Goal: Task Accomplishment & Management: Manage account settings

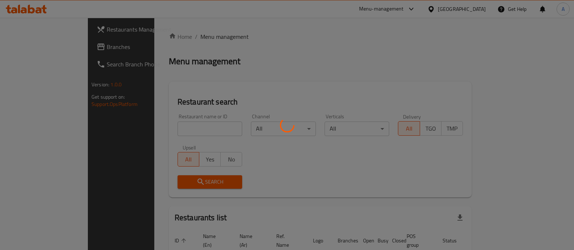
click at [160, 130] on div at bounding box center [287, 125] width 574 height 250
click at [169, 130] on div "Home / Menu management Menu management Restaurant search Restaurant name or ID …" at bounding box center [320, 161] width 303 height 258
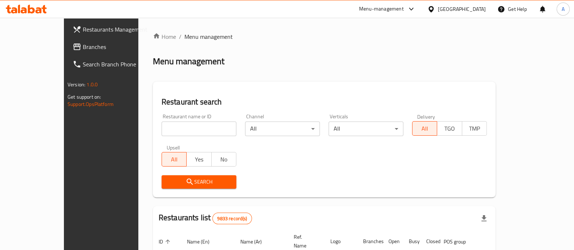
drag, startPoint x: 0, startPoint y: 0, endPoint x: 160, endPoint y: 130, distance: 206.7
click at [162, 130] on input "search" at bounding box center [199, 129] width 75 height 15
type input "swaikhat"
click button "Search" at bounding box center [199, 181] width 75 height 13
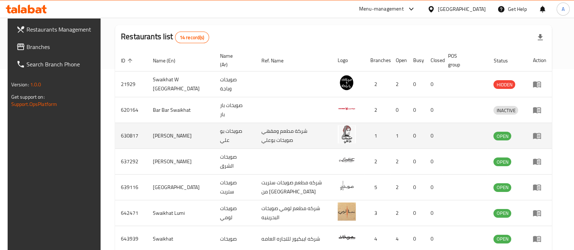
click at [541, 133] on icon "enhanced table" at bounding box center [537, 135] width 9 height 9
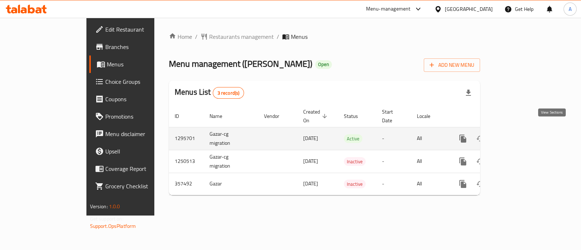
click at [524, 130] on link "enhanced table" at bounding box center [514, 138] width 17 height 17
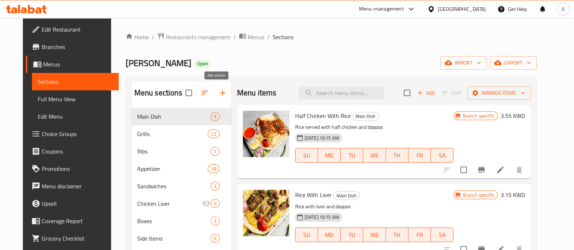
click at [218, 94] on icon "button" at bounding box center [222, 93] width 9 height 9
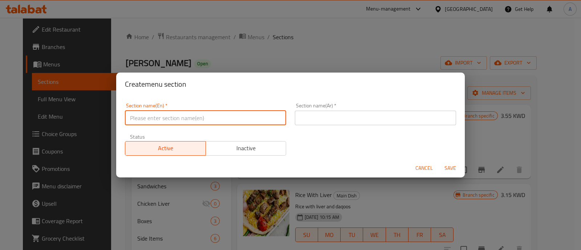
click at [197, 113] on input "text" at bounding box center [205, 118] width 161 height 15
type input "2KD DEAL"
click at [385, 117] on input "text" at bounding box center [375, 118] width 161 height 15
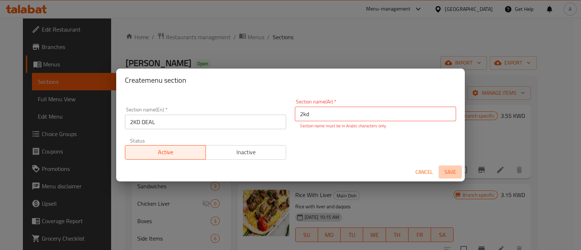
click at [445, 166] on button "Save" at bounding box center [449, 172] width 23 height 13
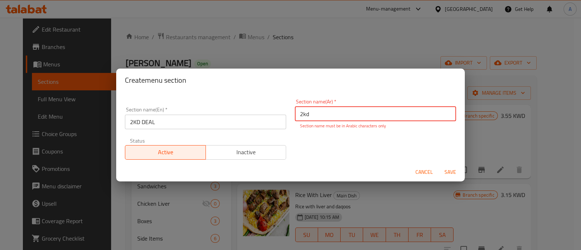
click at [375, 110] on input "2kd" at bounding box center [375, 114] width 161 height 15
paste input "د.ك"
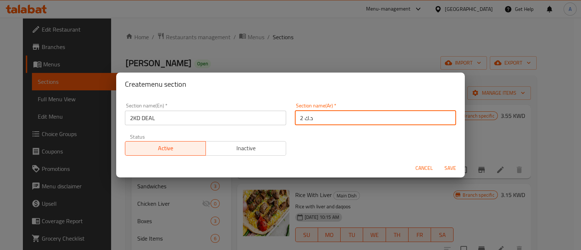
type input "2 د.ك"
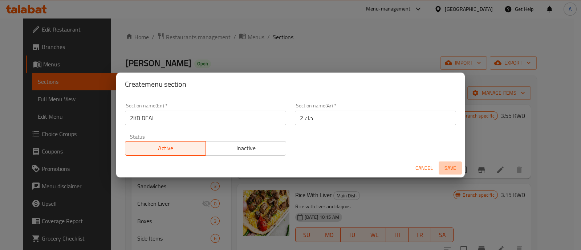
click at [444, 163] on button "Save" at bounding box center [449, 168] width 23 height 13
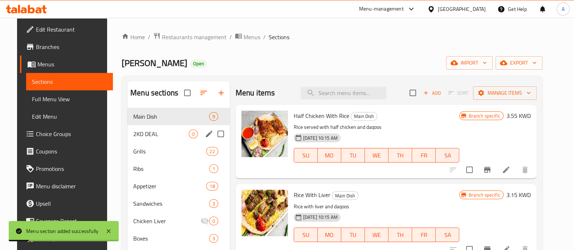
click at [171, 137] on span "2KD DEAL" at bounding box center [161, 134] width 56 height 9
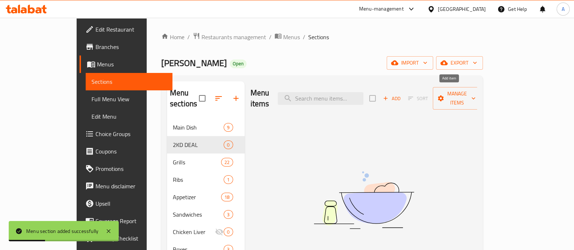
click at [403, 93] on button "Add" at bounding box center [391, 98] width 23 height 11
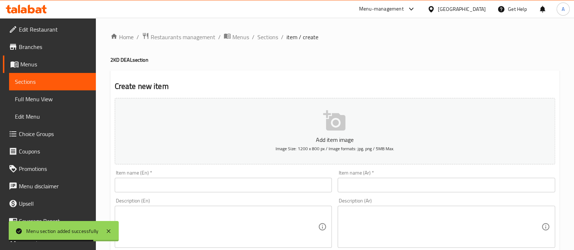
click at [285, 182] on input "text" at bounding box center [223, 185] width 217 height 15
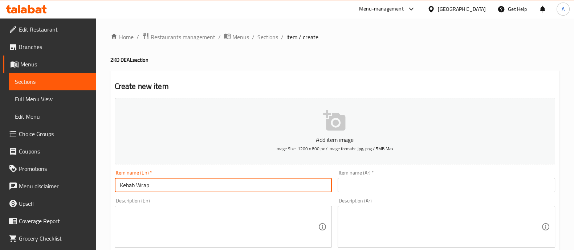
type input "Kebab Wrap"
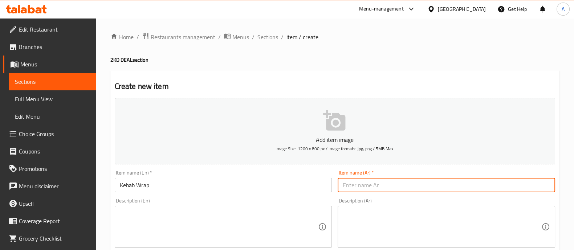
paste input "وجبة كباب"
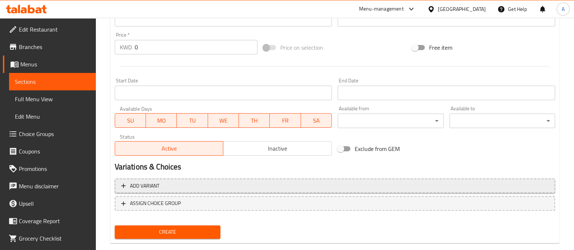
scroll to position [262, 0]
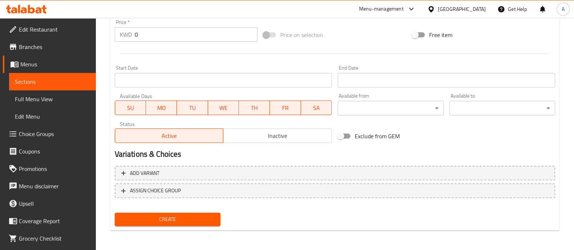
type input "وجبة كباب"
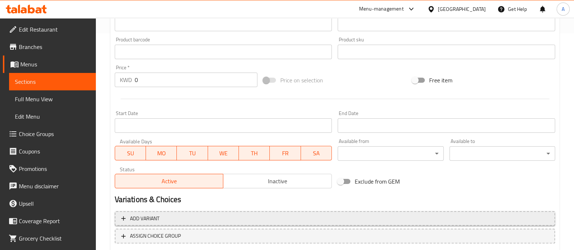
scroll to position [171, 0]
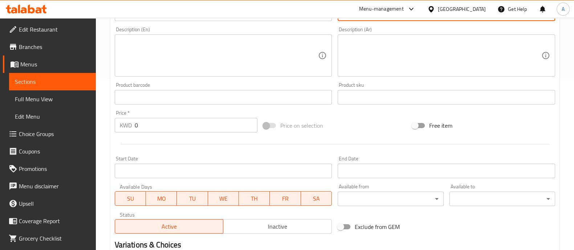
drag, startPoint x: 175, startPoint y: 125, endPoint x: 43, endPoint y: 138, distance: 132.4
click at [49, 134] on div "Edit Restaurant Branches Menus Sections Full Menu View Edit Menu Choice Groups …" at bounding box center [287, 93] width 574 height 495
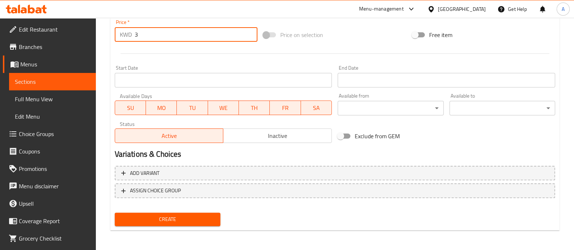
type input "3"
drag, startPoint x: 174, startPoint y: 206, endPoint x: 175, endPoint y: 216, distance: 10.2
click at [174, 208] on div "Add variant ASSIGN CHOICE GROUP" at bounding box center [335, 186] width 446 height 47
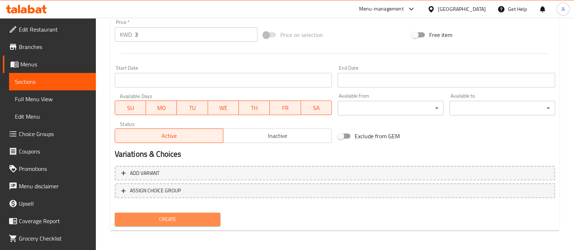
click at [175, 217] on span "Create" at bounding box center [168, 219] width 94 height 9
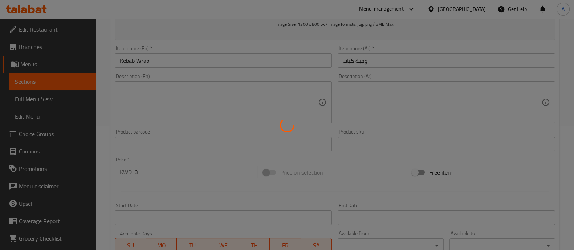
scroll to position [35, 0]
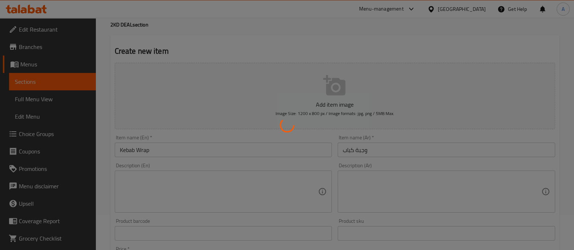
type input "0"
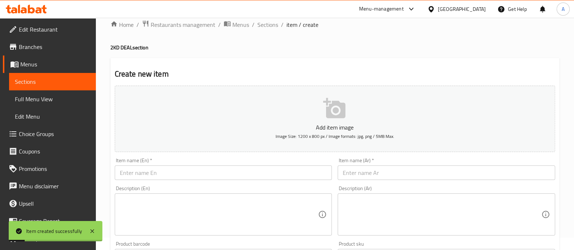
scroll to position [0, 0]
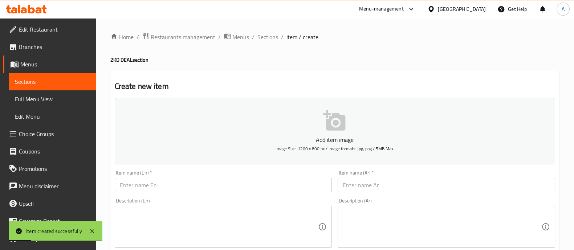
drag, startPoint x: 197, startPoint y: 184, endPoint x: 310, endPoint y: 49, distance: 176.2
click at [197, 184] on input "text" at bounding box center [223, 185] width 217 height 15
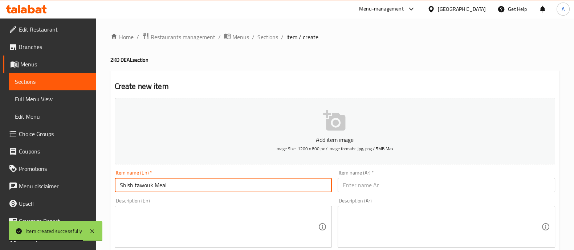
type input "Shish tawouk Meal"
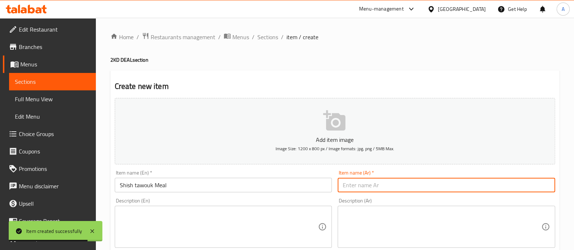
paste input "شيش طاووق"
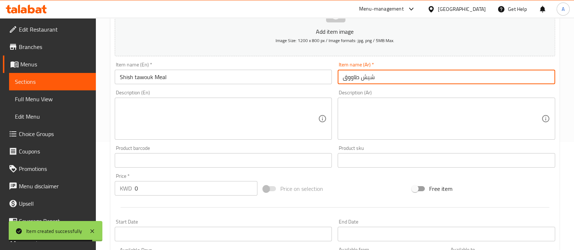
scroll to position [136, 0]
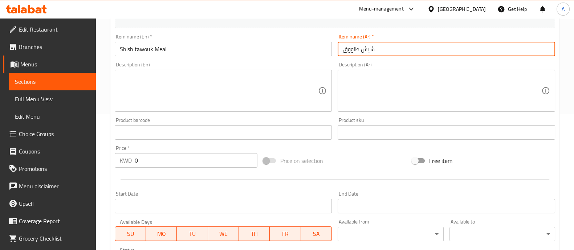
paste input "وجبة"
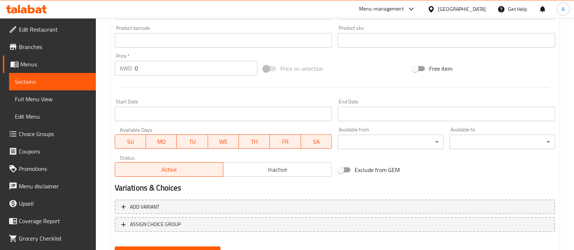
scroll to position [262, 0]
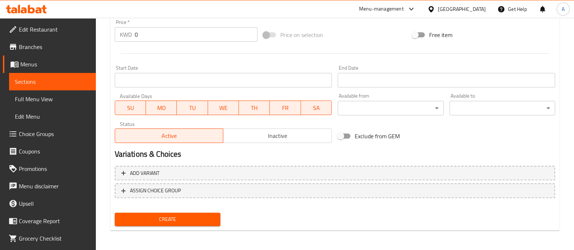
type input "وجبة شيش طاووق"
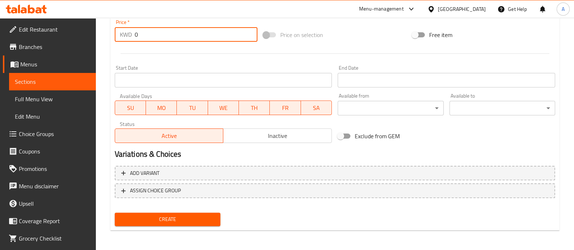
drag, startPoint x: 163, startPoint y: 37, endPoint x: 89, endPoint y: 37, distance: 74.4
click at [89, 37] on div "Edit Restaurant Branches Menus Sections Full Menu View Edit Menu Choice Groups …" at bounding box center [287, 3] width 574 height 495
type input "3"
click at [192, 225] on button "Create" at bounding box center [168, 219] width 106 height 13
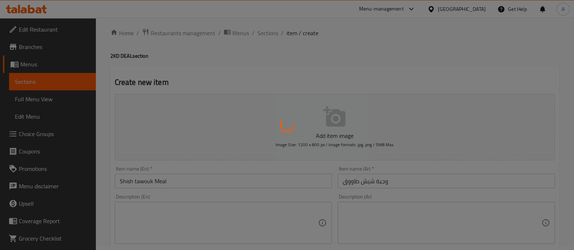
scroll to position [0, 0]
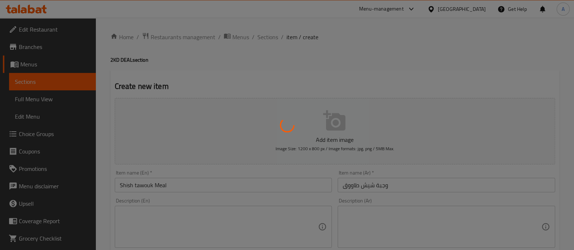
type input "0"
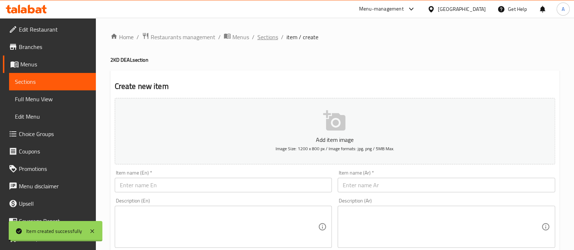
click at [271, 38] on span "Sections" at bounding box center [267, 37] width 21 height 9
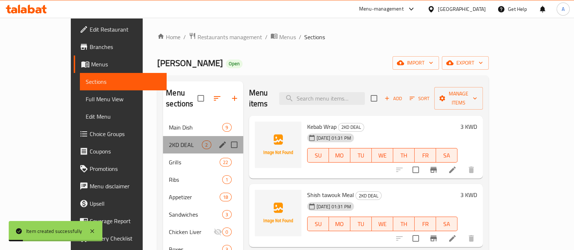
click at [163, 136] on div "2KD DEAL 2" at bounding box center [203, 144] width 80 height 17
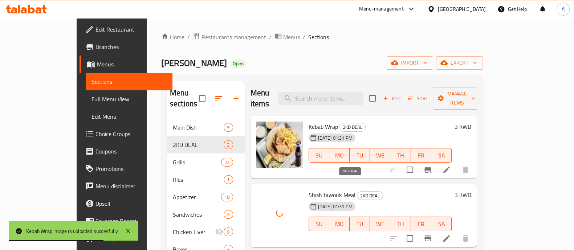
click at [331, 167] on div "Kebab Wrap 2KD DEAL [DATE] 01:31 PM SU MO TU WE TH FR SA 3 KWD" at bounding box center [363, 147] width 227 height 63
click at [457, 163] on li at bounding box center [446, 169] width 20 height 13
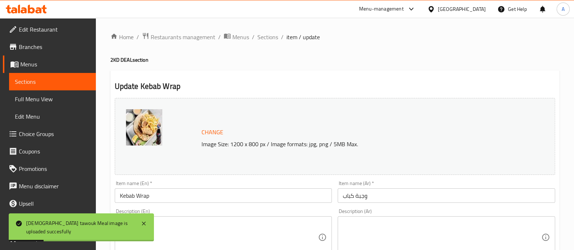
scroll to position [136, 0]
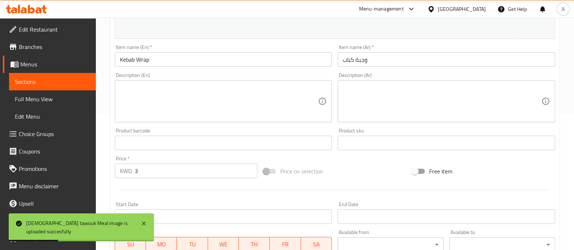
click at [211, 61] on input "Kebab Wrap" at bounding box center [223, 59] width 217 height 15
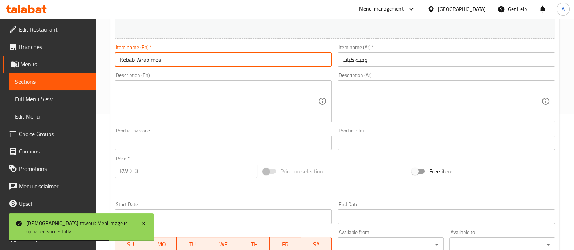
type input "Kebab Wrap meal"
click at [167, 94] on textarea at bounding box center [219, 101] width 199 height 34
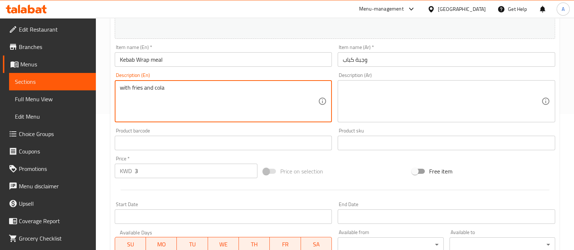
type textarea "with fries and cola"
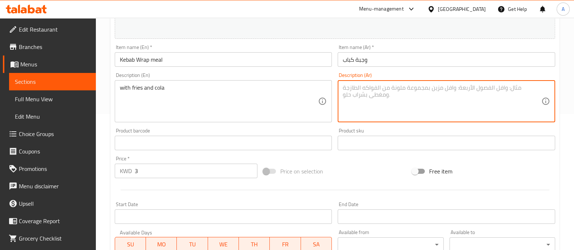
click at [367, 84] on textarea at bounding box center [442, 101] width 199 height 34
paste textarea "مع البطاطس المقلية والكولا"
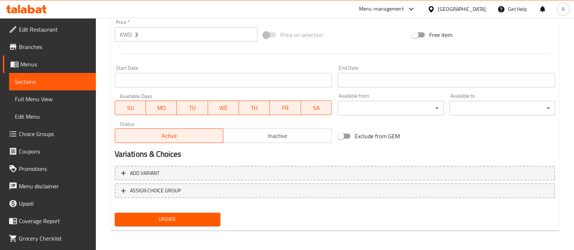
type textarea "مع البطاطس المقلية والكولا"
click at [168, 224] on button "Update" at bounding box center [168, 219] width 106 height 13
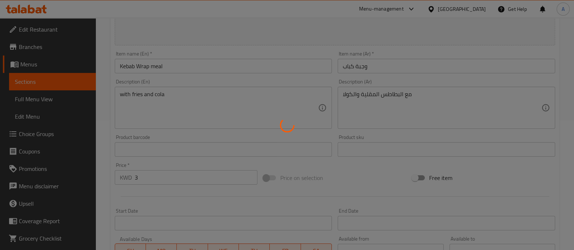
scroll to position [0, 0]
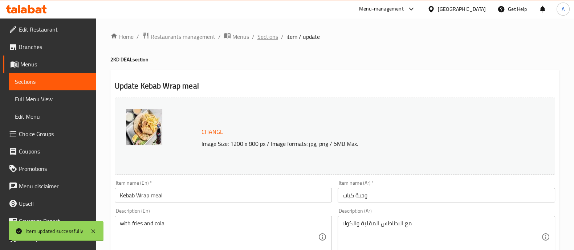
click at [266, 35] on span "Sections" at bounding box center [267, 36] width 21 height 9
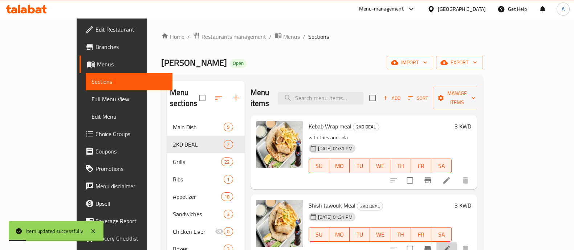
click at [451, 245] on icon at bounding box center [446, 249] width 9 height 9
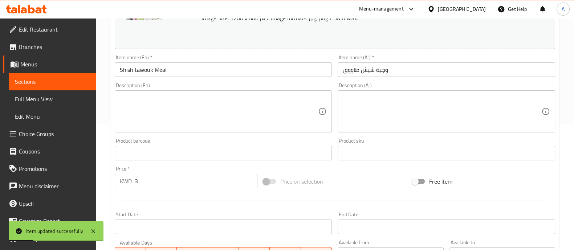
scroll to position [181, 0]
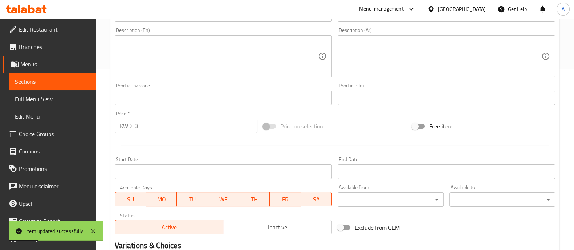
click at [402, 52] on textarea at bounding box center [442, 56] width 199 height 34
paste textarea "مع البطاطس المقلية والكولا"
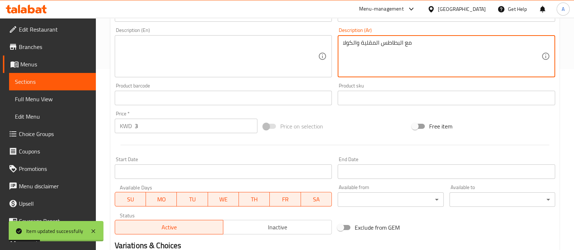
type textarea "مع البطاطس المقلية والكولا"
click at [222, 68] on textarea at bounding box center [219, 56] width 199 height 34
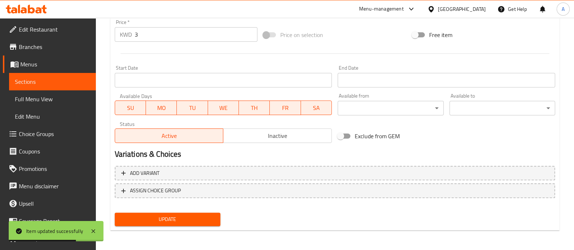
type textarea "with fries and drink"
click at [177, 224] on button "Update" at bounding box center [168, 219] width 106 height 13
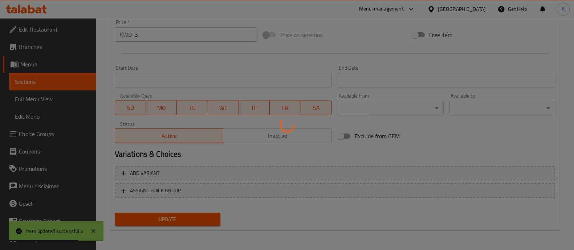
click at [177, 217] on div at bounding box center [287, 125] width 574 height 250
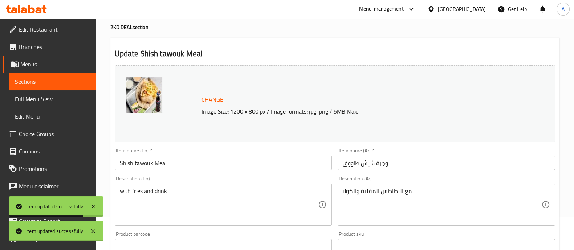
scroll to position [0, 0]
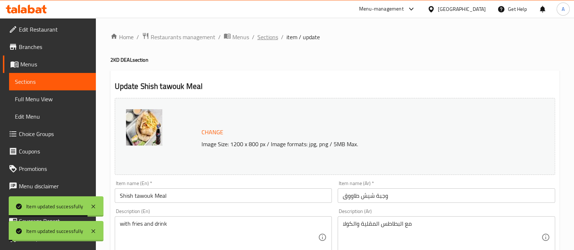
click at [265, 34] on span "Sections" at bounding box center [267, 37] width 21 height 9
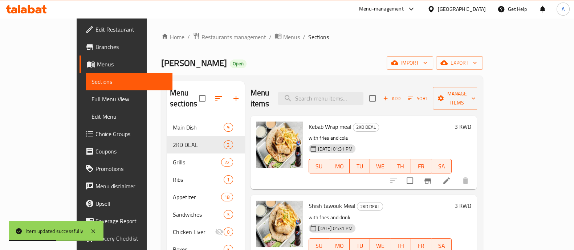
click at [214, 34] on ol "Home / Restaurants management / Menus / Sections" at bounding box center [322, 36] width 322 height 9
click at [209, 35] on span "Restaurants management" at bounding box center [233, 37] width 65 height 9
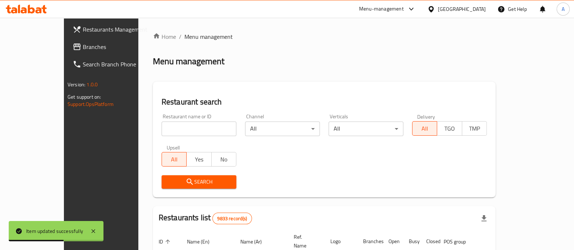
click at [241, 129] on div "Channel All ​" at bounding box center [282, 125] width 83 height 31
click at [217, 126] on input "search" at bounding box center [199, 129] width 75 height 15
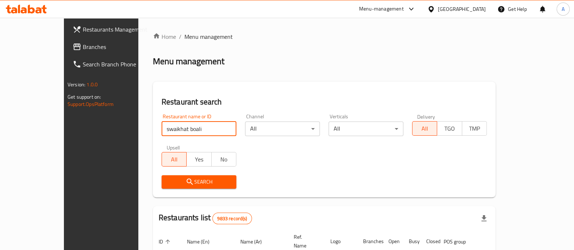
type input "swaikhat boali"
click button "Search" at bounding box center [199, 181] width 75 height 13
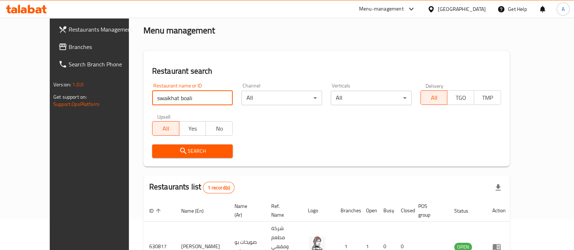
scroll to position [59, 0]
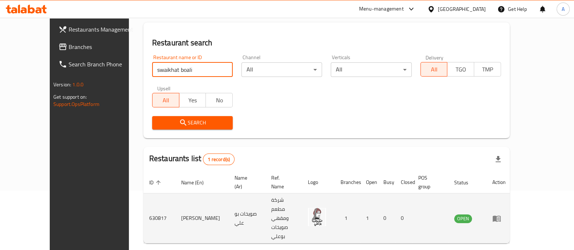
click at [143, 201] on td "630817" at bounding box center [159, 218] width 32 height 50
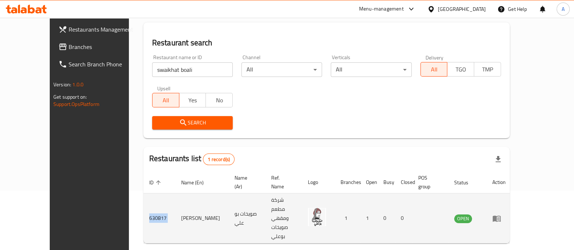
click at [143, 200] on td "630817" at bounding box center [159, 218] width 32 height 50
click at [143, 209] on td "630817" at bounding box center [159, 218] width 32 height 50
click at [143, 207] on td "630817" at bounding box center [159, 218] width 32 height 50
click at [143, 200] on td "630817" at bounding box center [159, 218] width 32 height 50
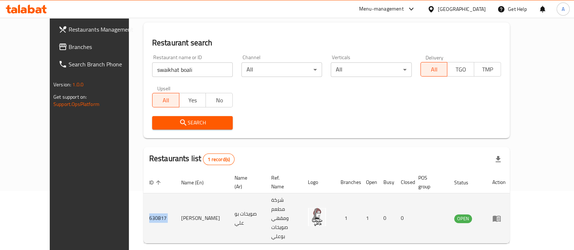
click at [143, 200] on td "630817" at bounding box center [159, 218] width 32 height 50
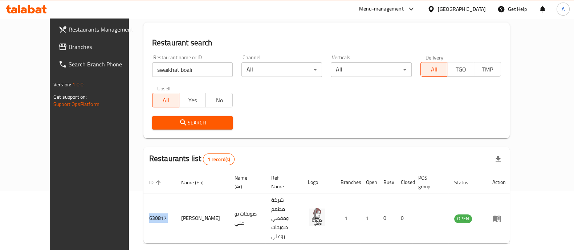
copy td "630817"
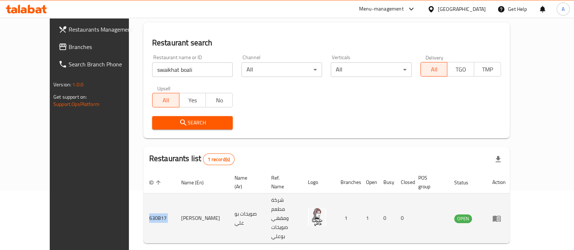
drag, startPoint x: 340, startPoint y: 193, endPoint x: 344, endPoint y: 196, distance: 5.4
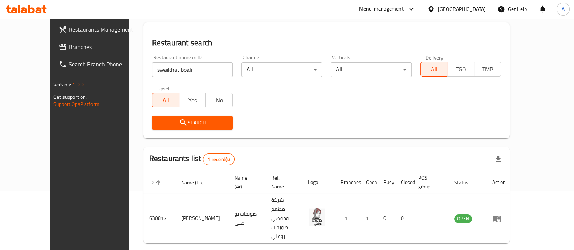
click at [205, 62] on input "swaikhat boali" at bounding box center [192, 69] width 81 height 15
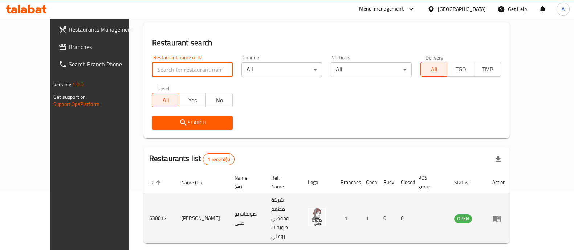
click at [175, 201] on td "[PERSON_NAME]" at bounding box center [201, 218] width 53 height 50
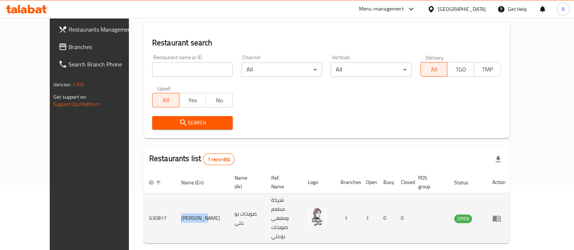
click at [175, 201] on td "[PERSON_NAME]" at bounding box center [201, 218] width 53 height 50
